Goal: Transaction & Acquisition: Purchase product/service

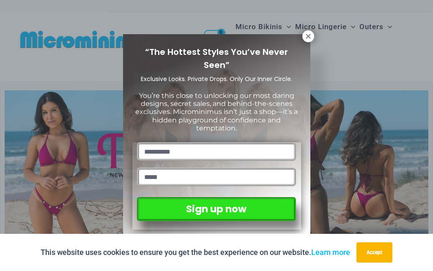
click at [305, 38] on icon at bounding box center [308, 37] width 8 height 8
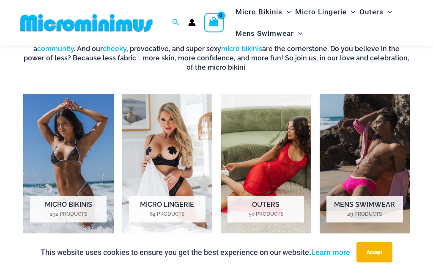
scroll to position [495, 0]
click at [64, 155] on img "Visit product category Micro Bikinis" at bounding box center [68, 165] width 90 height 142
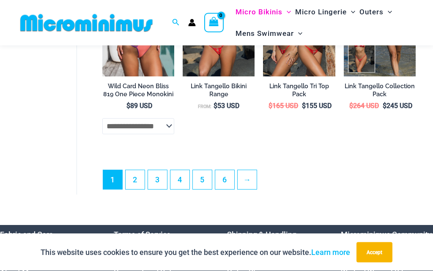
scroll to position [1805, 0]
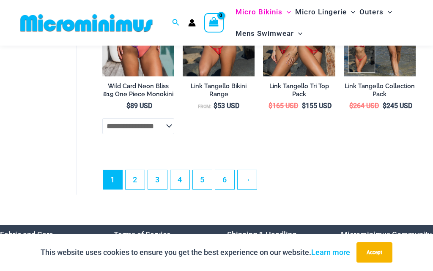
click at [135, 170] on link "2" at bounding box center [134, 179] width 19 height 19
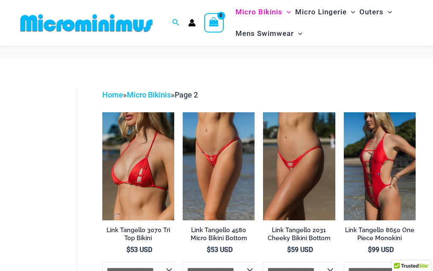
click at [263, 112] on img at bounding box center [263, 112] width 0 height 0
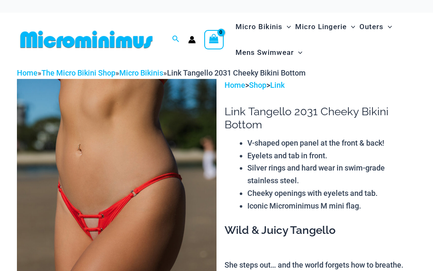
scroll to position [281, 0]
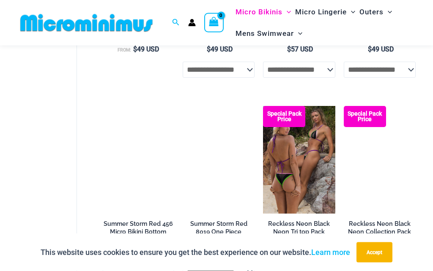
scroll to position [321, 0]
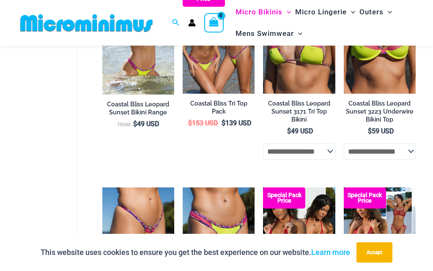
click at [263, 188] on img at bounding box center [263, 188] width 0 height 0
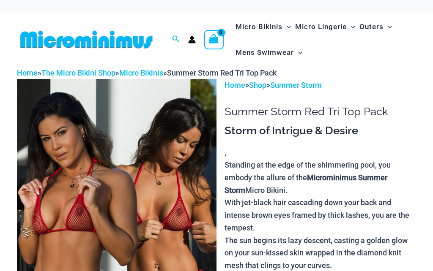
scroll to position [81, 0]
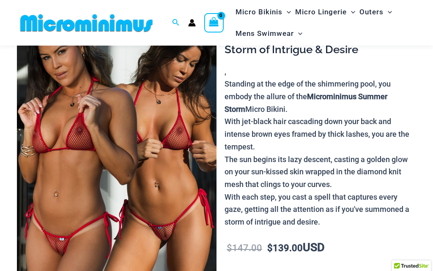
click at [145, 133] on img at bounding box center [116, 147] width 199 height 299
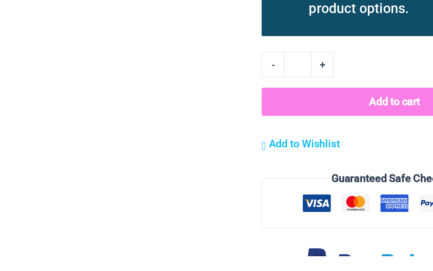
scroll to position [936, 0]
